Goal: Check status

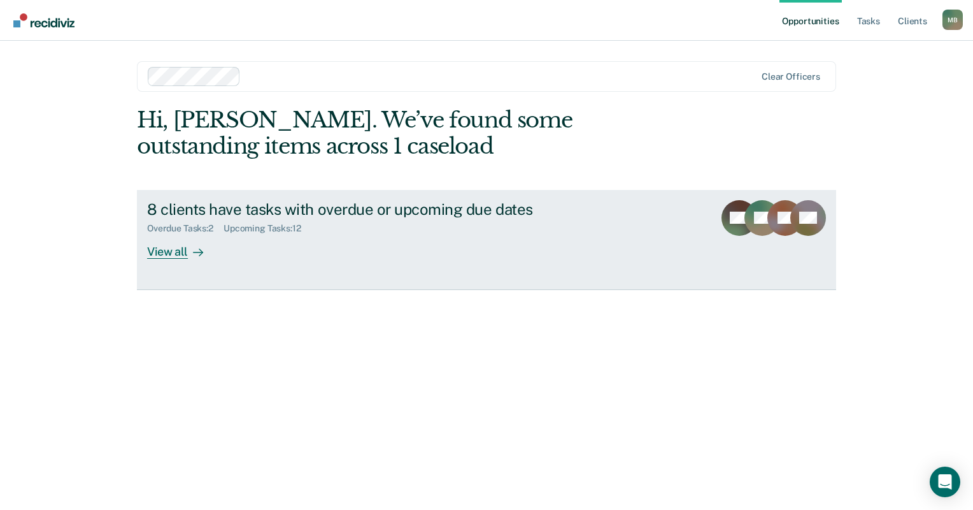
click at [285, 243] on div "8 clients have tasks with overdue or upcoming due dates Overdue Tasks : 2 Upcom…" at bounding box center [386, 229] width 478 height 59
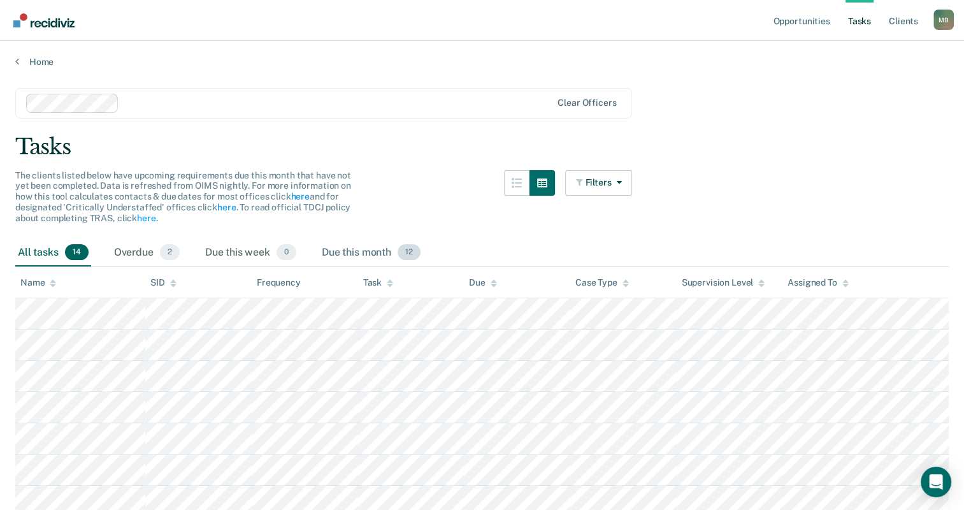
click at [382, 253] on div "Due this month 12" at bounding box center [371, 253] width 104 height 28
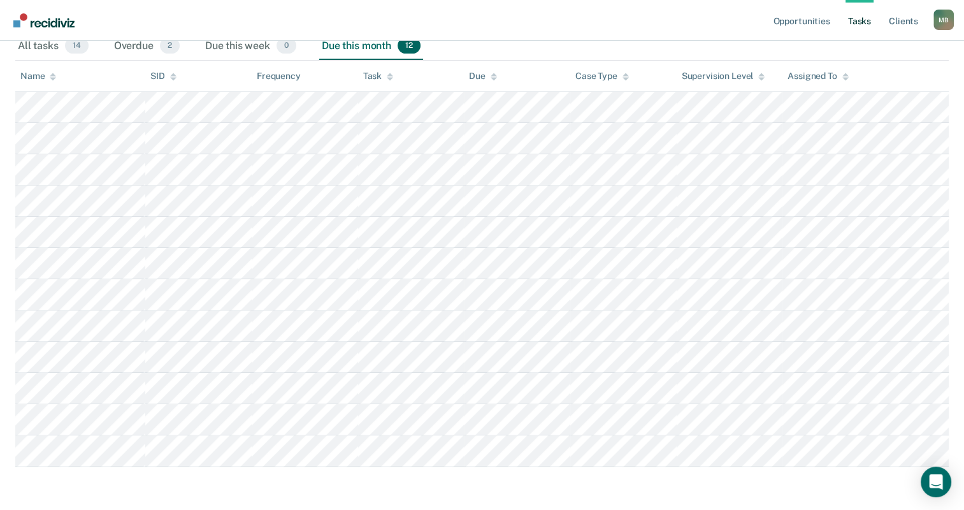
scroll to position [213, 0]
